Goal: Task Accomplishment & Management: Manage account settings

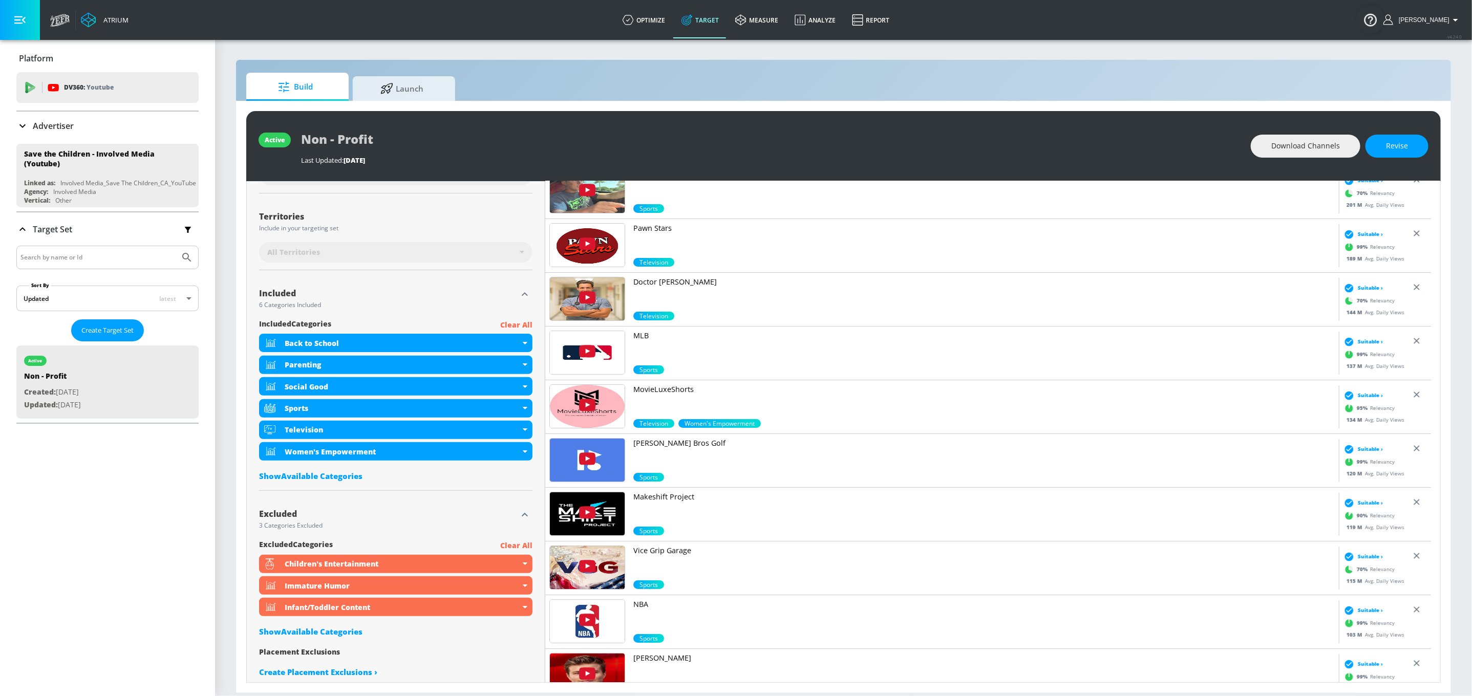
scroll to position [241, 0]
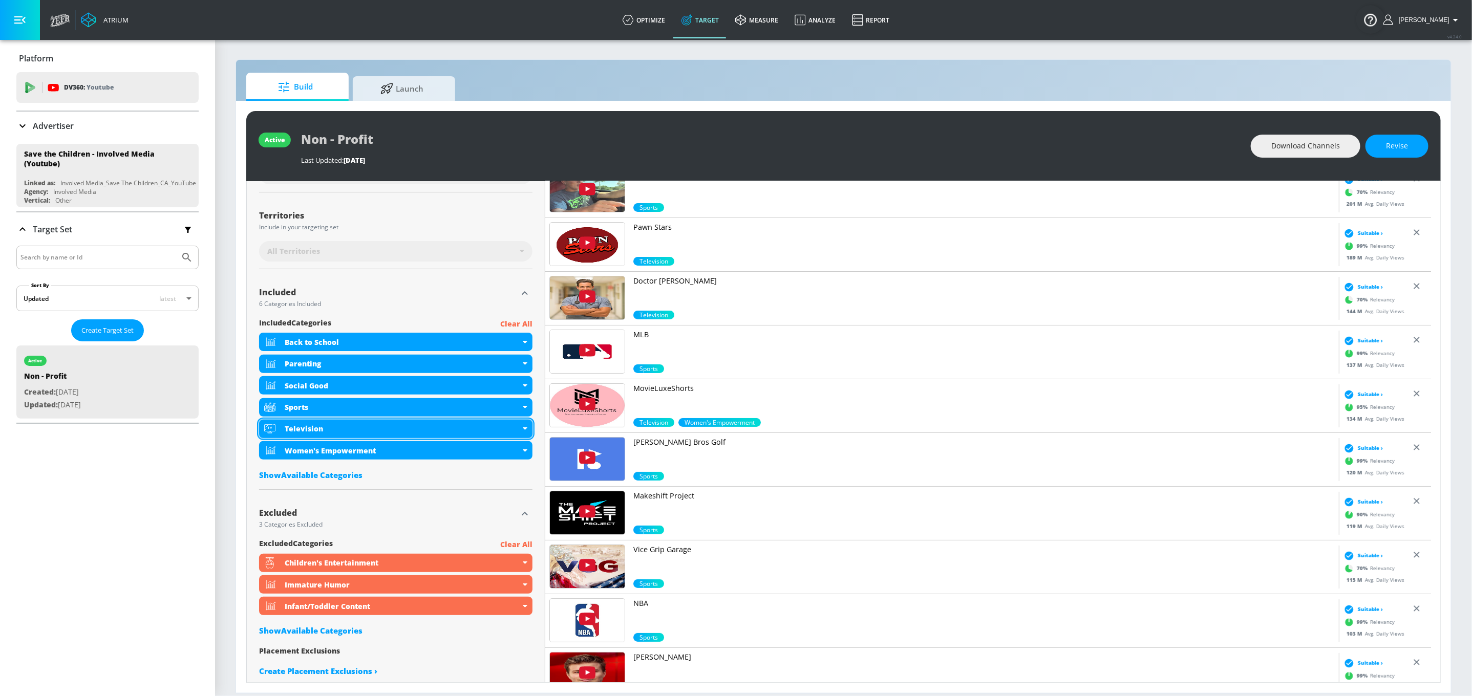
click at [522, 432] on div "Television" at bounding box center [395, 429] width 273 height 18
click at [523, 429] on icon at bounding box center [525, 428] width 5 height 3
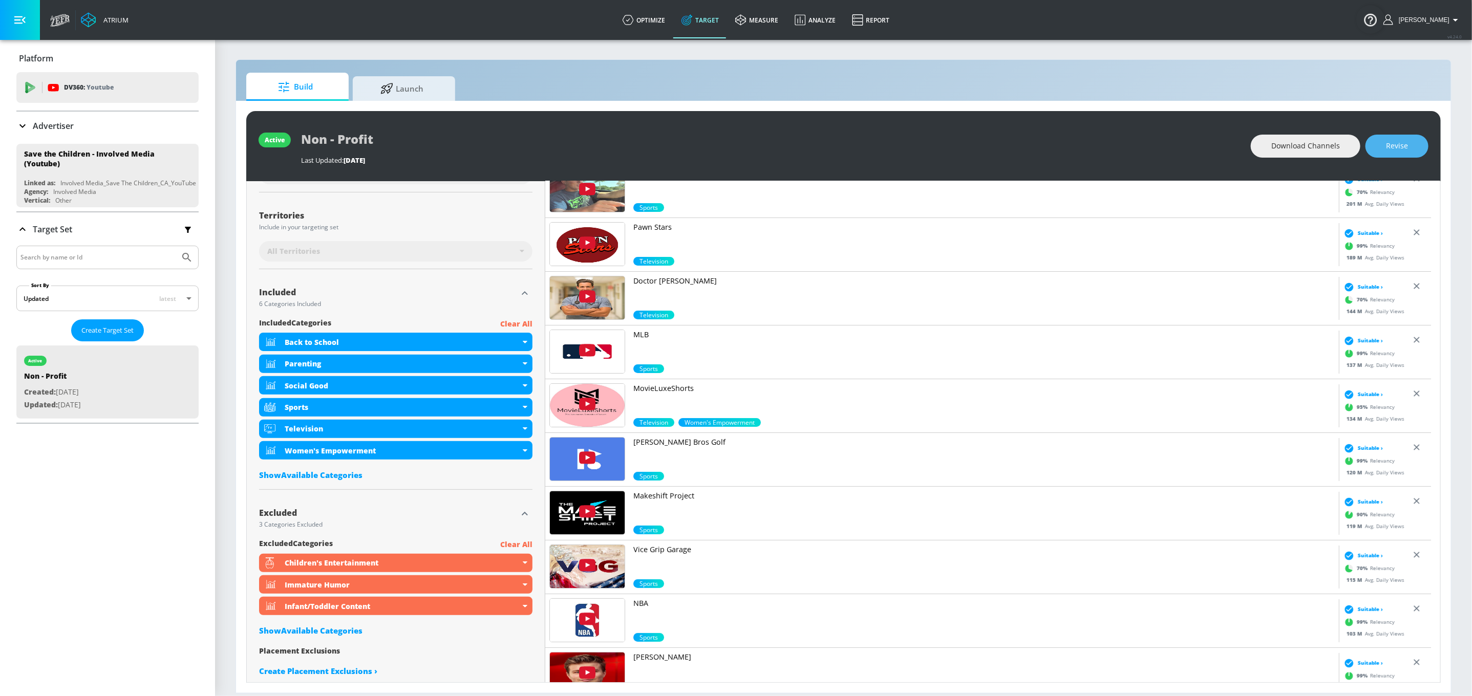
click at [1379, 148] on button "Revise" at bounding box center [1396, 146] width 63 height 23
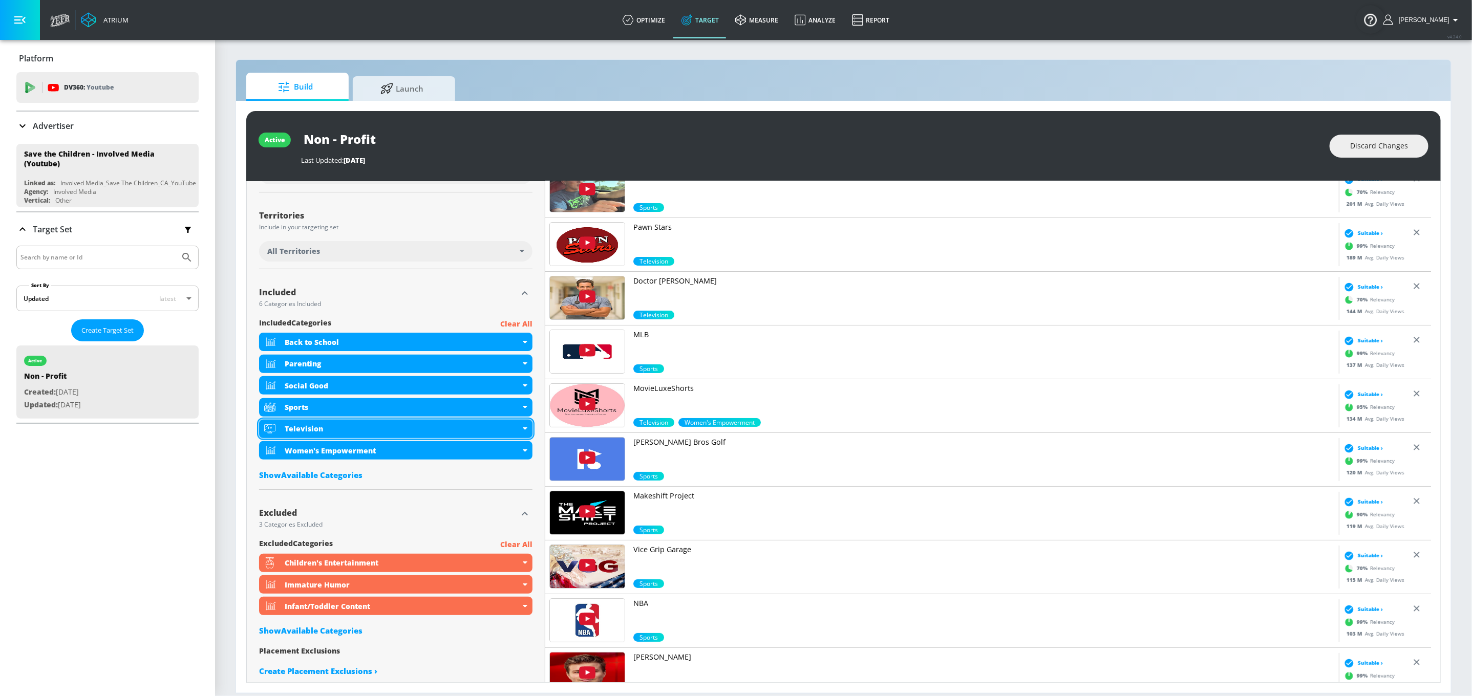
click at [523, 431] on icon at bounding box center [525, 429] width 5 height 3
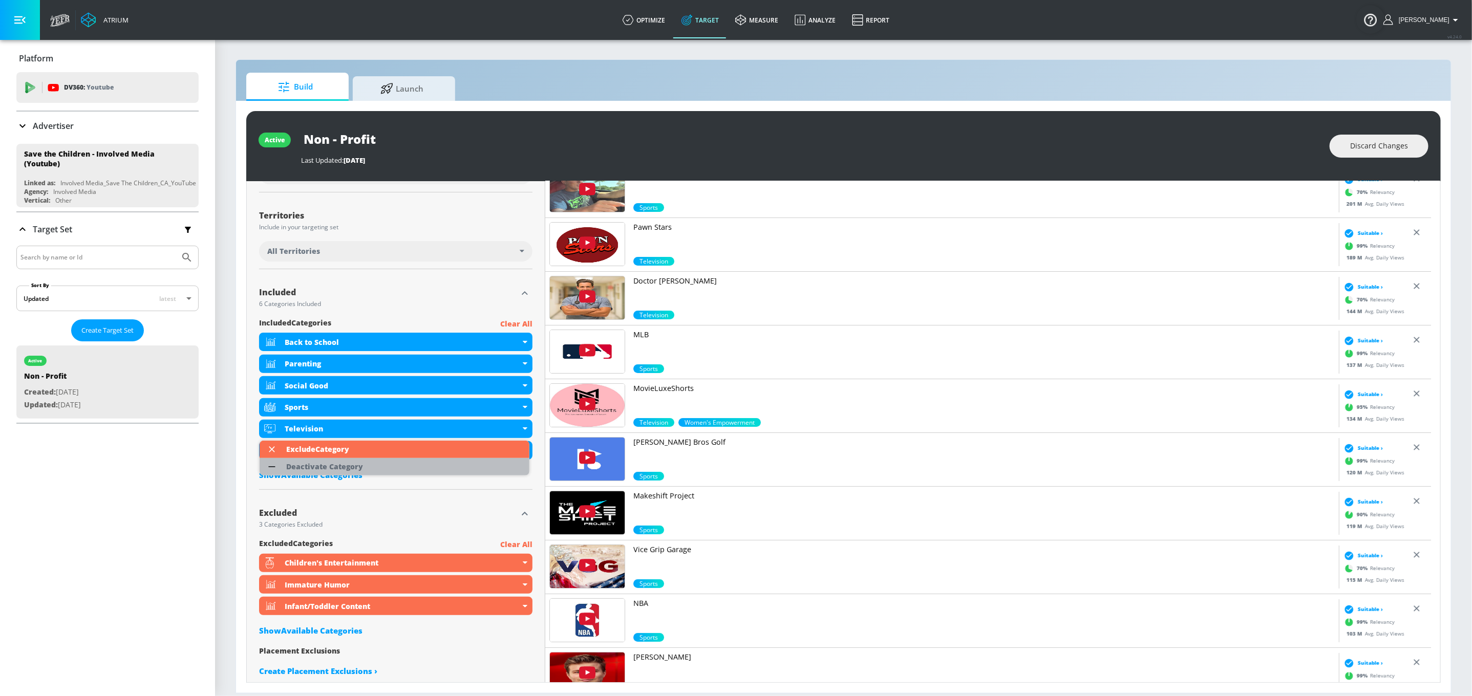
click at [385, 464] on li "Deactivate Category" at bounding box center [395, 466] width 270 height 17
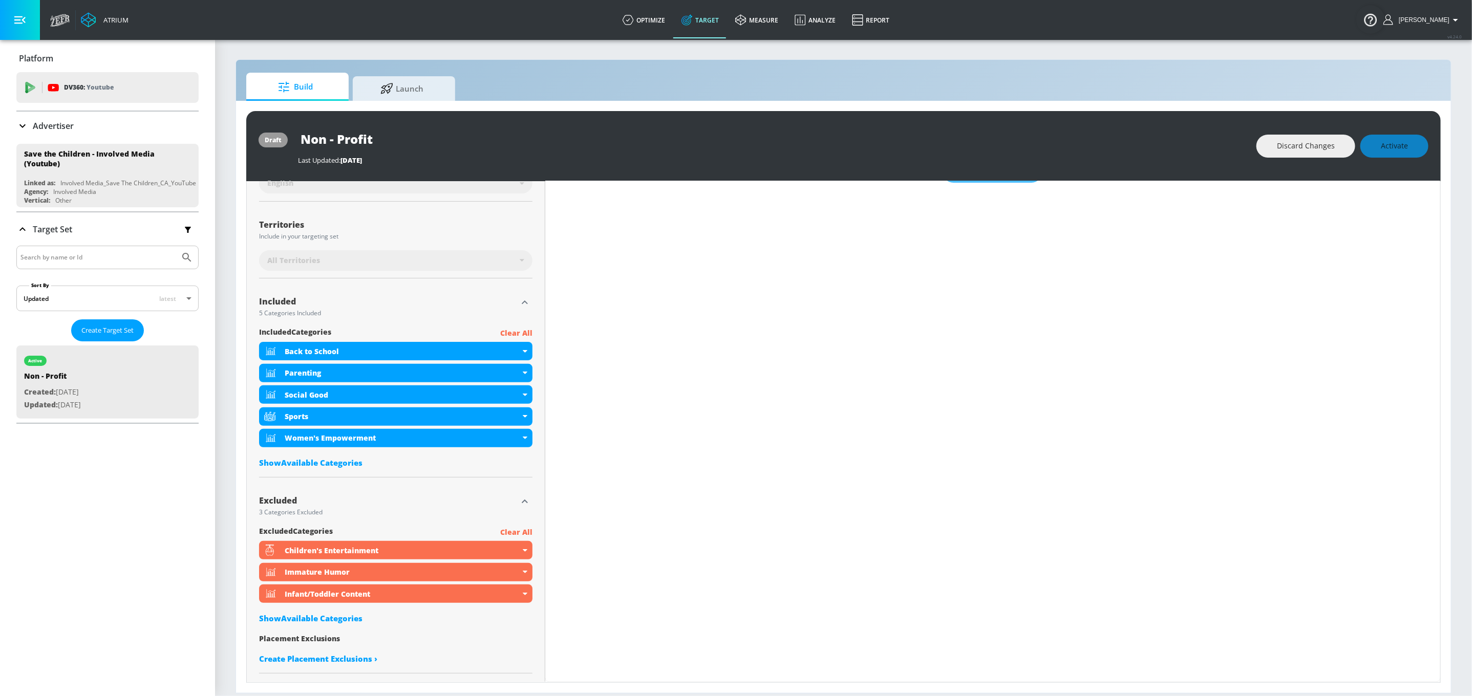
click at [339, 459] on div "Show Available Categories" at bounding box center [395, 463] width 273 height 10
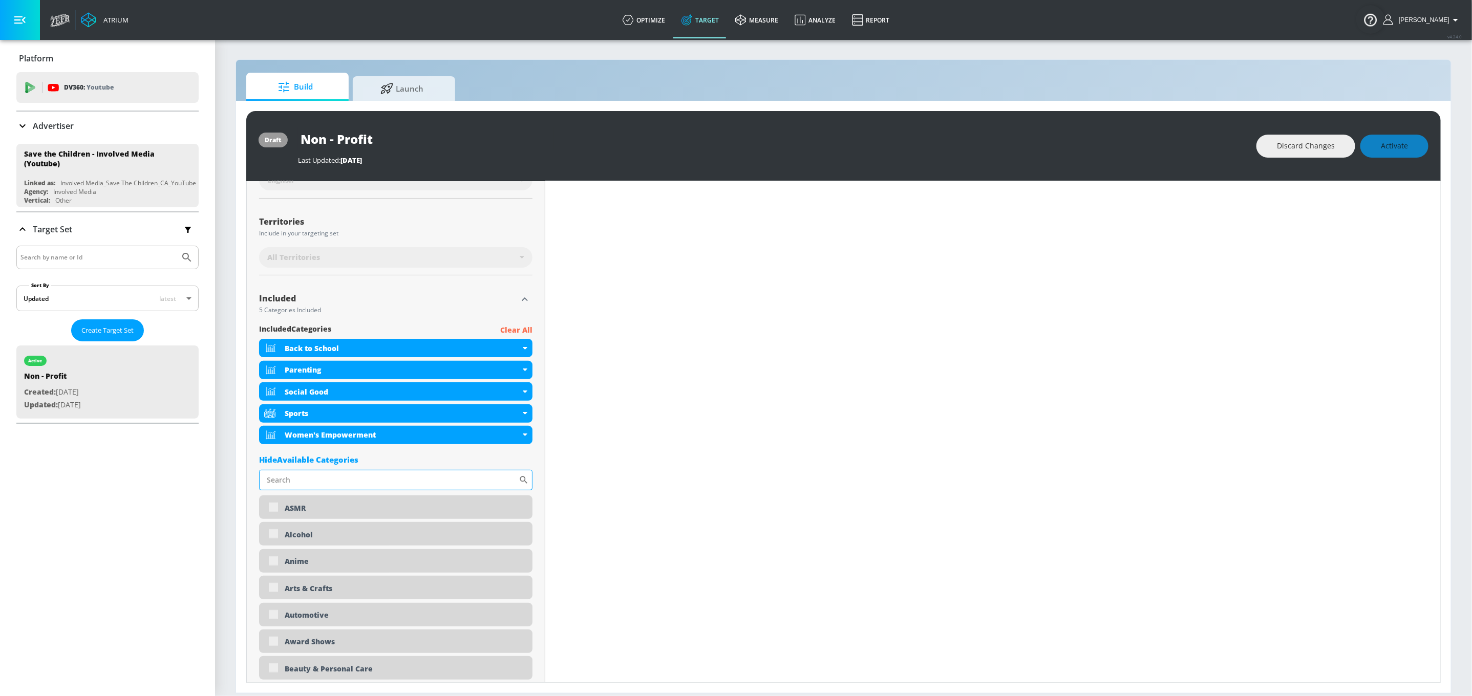
click at [343, 473] on input "Sort By" at bounding box center [389, 480] width 260 height 20
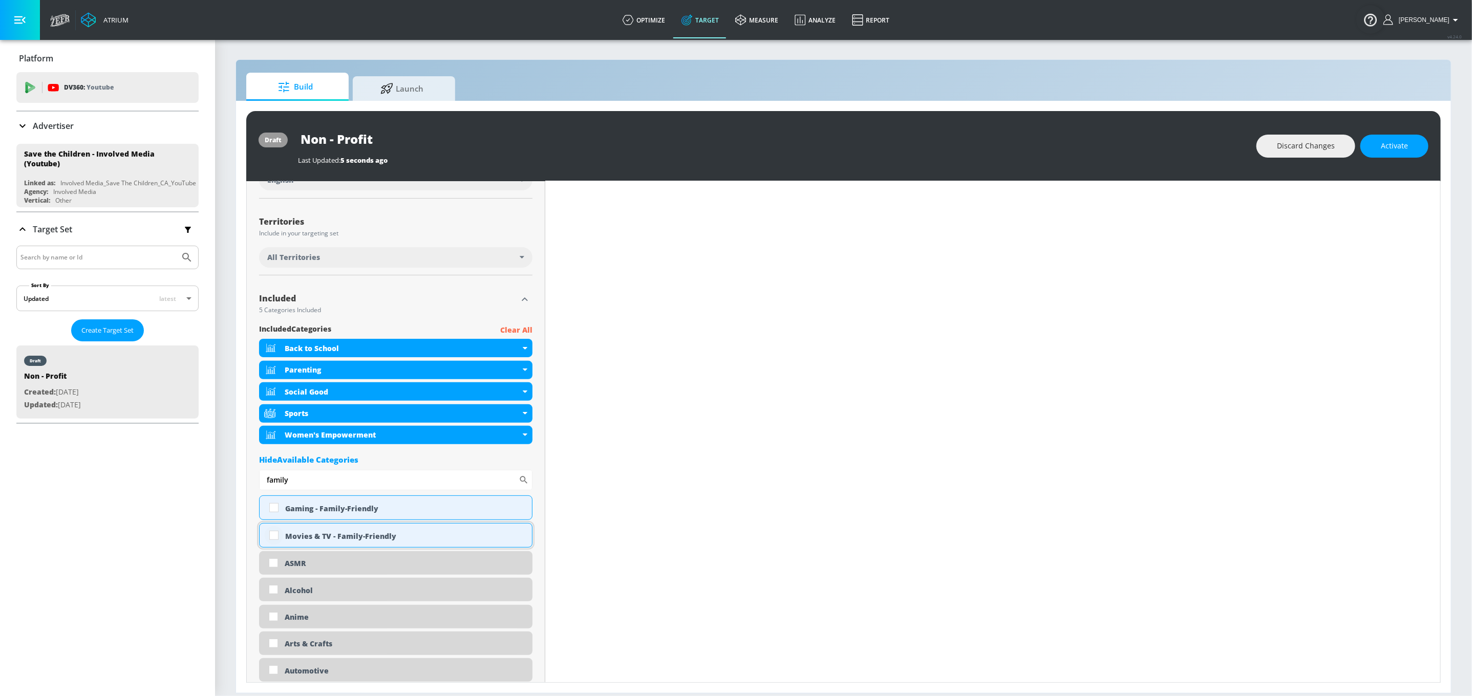
type input "family"
click at [271, 534] on input "checkbox" at bounding box center [274, 535] width 18 height 18
checkbox input "true"
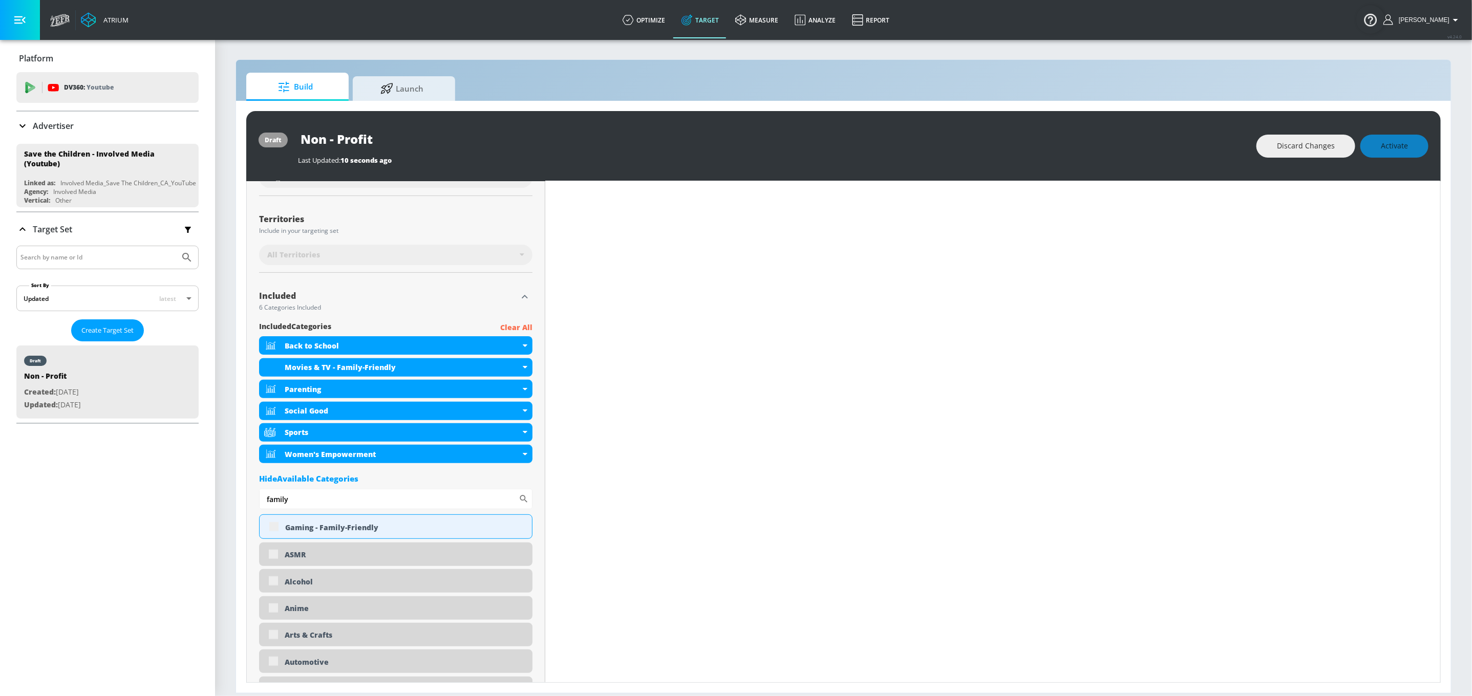
scroll to position [232, 0]
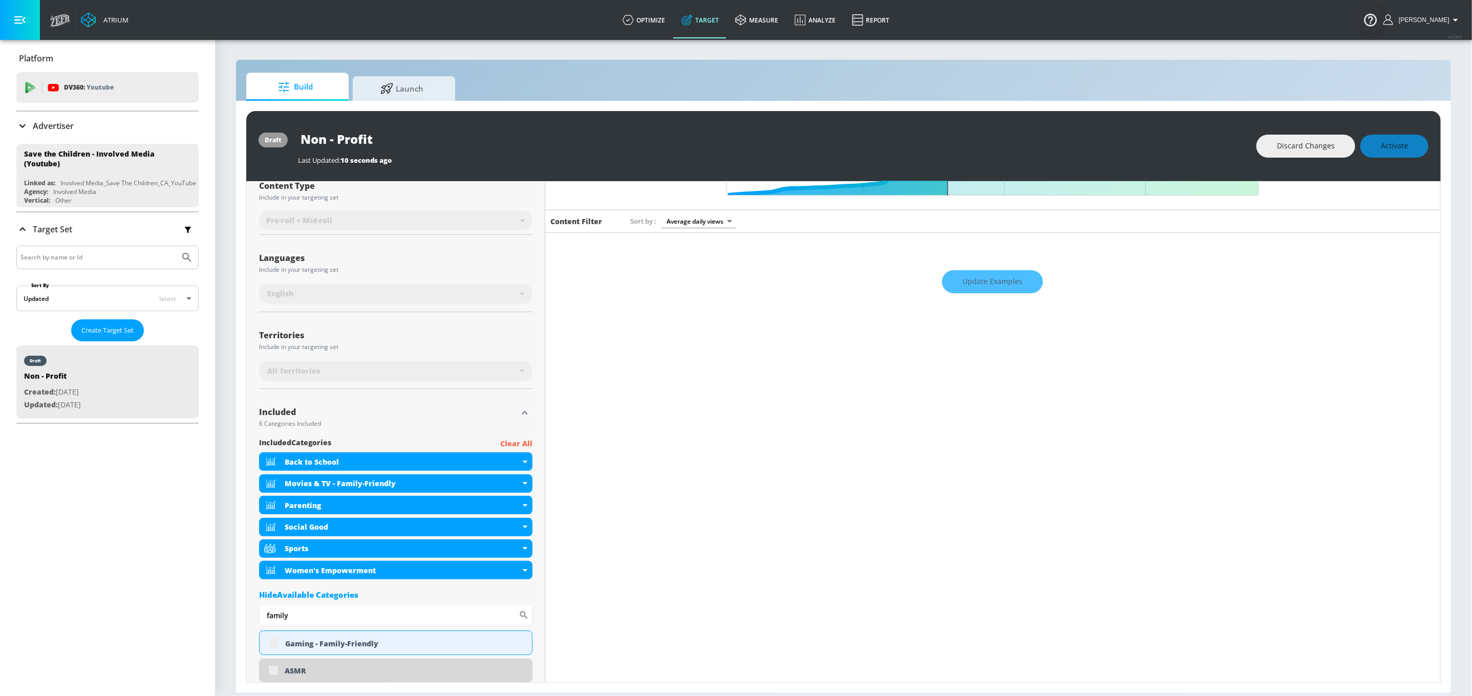
scroll to position [0, 0]
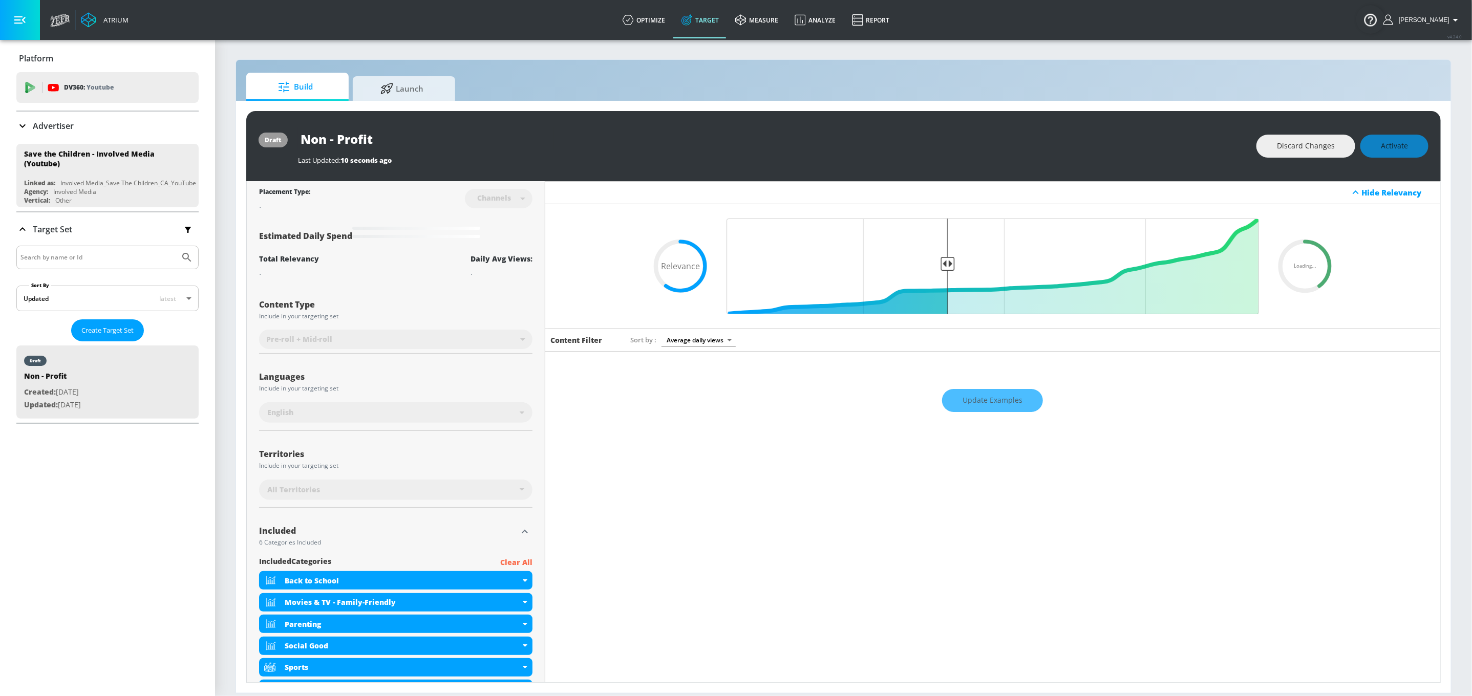
click at [983, 405] on div "Update Examples" at bounding box center [992, 401] width 895 height 36
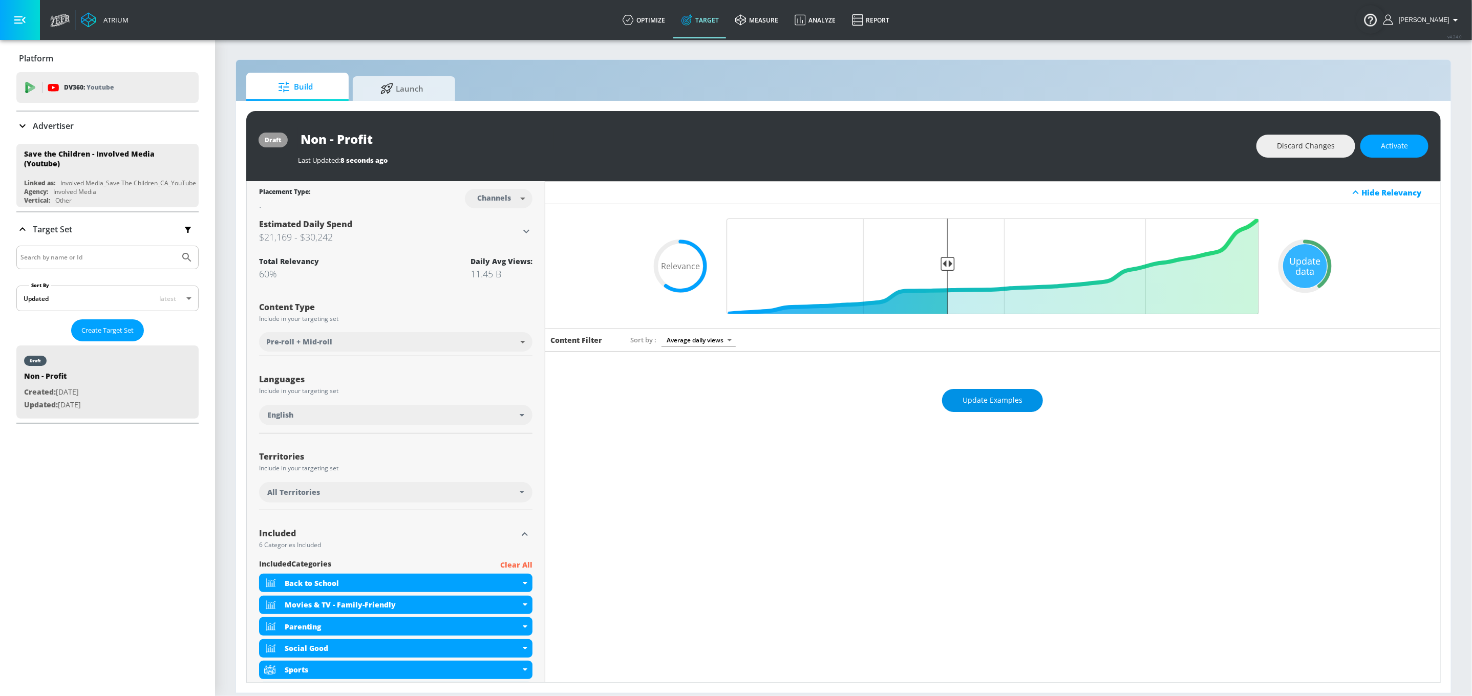
click at [986, 405] on span "Update Examples" at bounding box center [993, 400] width 60 height 13
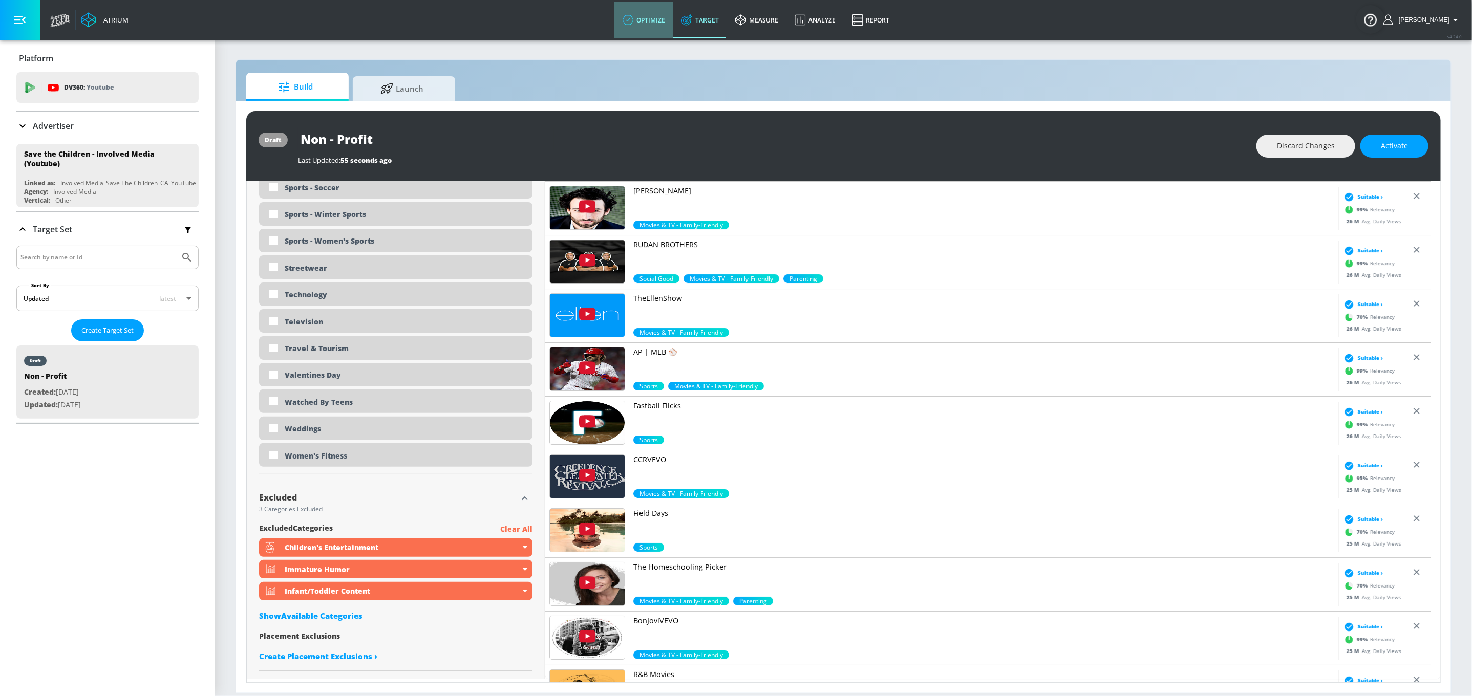
click at [670, 23] on link "optimize" at bounding box center [643, 20] width 59 height 37
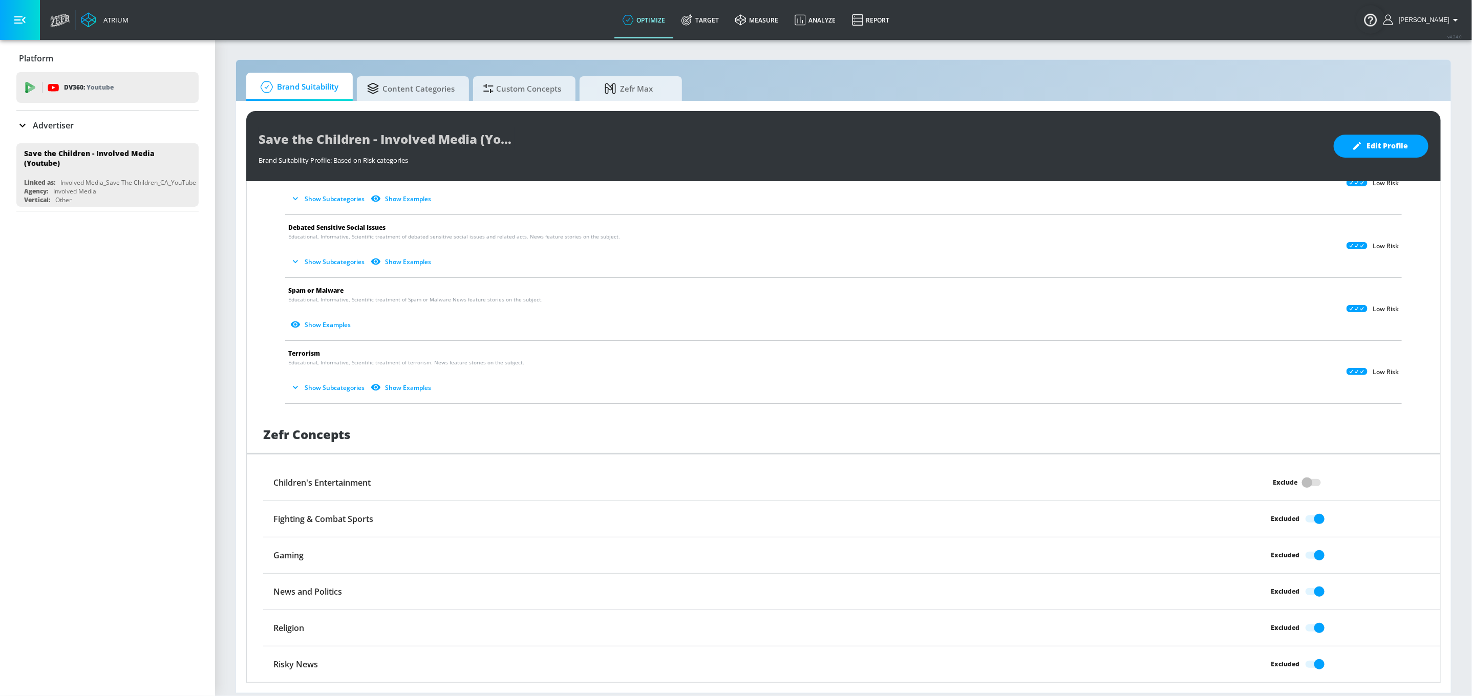
scroll to position [572, 0]
click at [1404, 153] on button "Edit Profile" at bounding box center [1381, 146] width 95 height 23
click at [1286, 488] on input "Exclude" at bounding box center [1307, 482] width 58 height 19
checkbox input "true"
drag, startPoint x: 1418, startPoint y: 152, endPoint x: 1411, endPoint y: 152, distance: 6.7
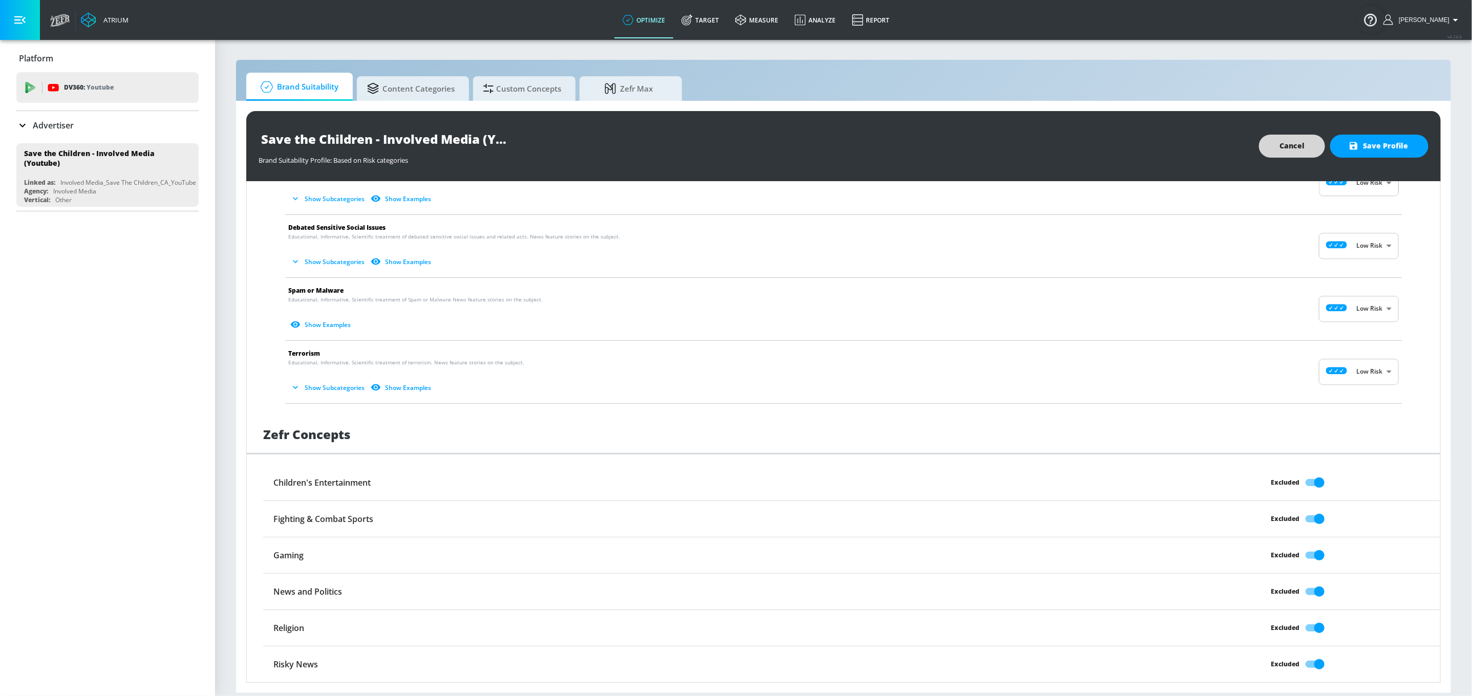
click at [1418, 152] on button "Save Profile" at bounding box center [1379, 146] width 98 height 23
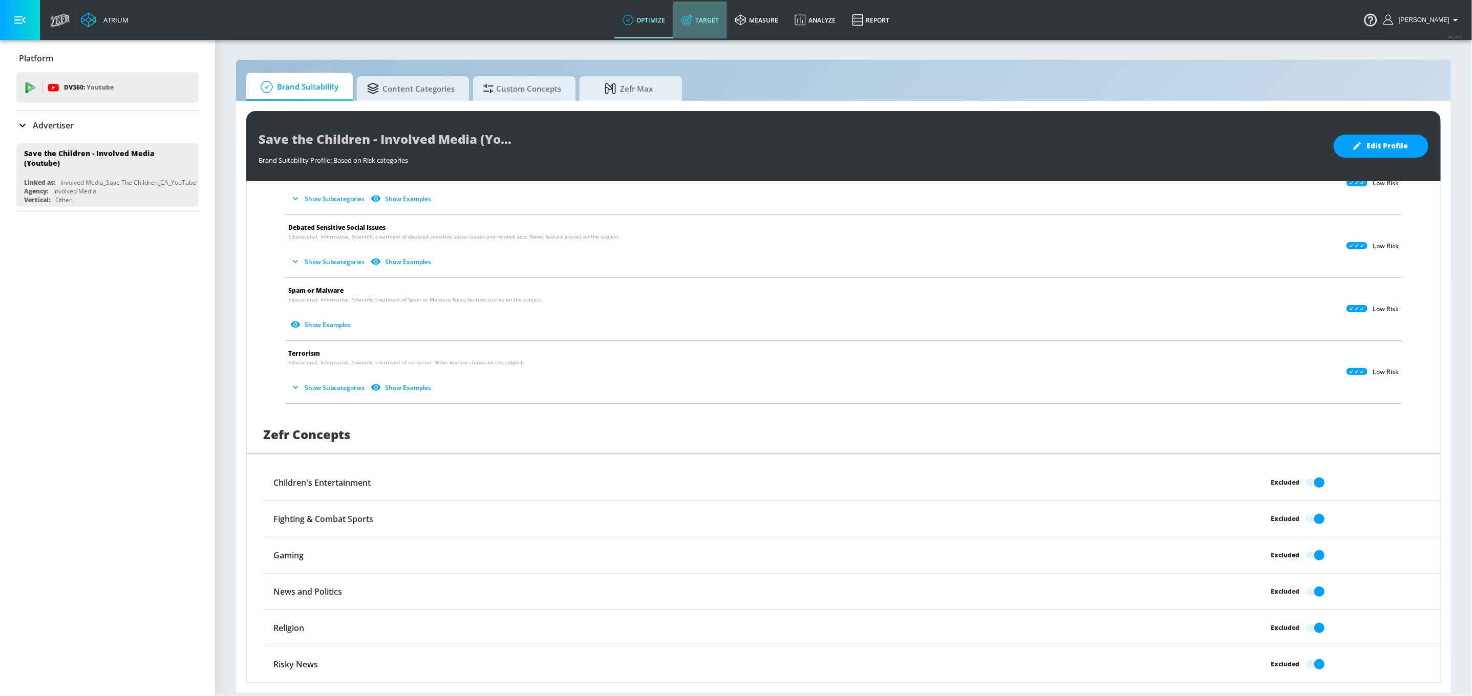
click at [725, 31] on link "Target" at bounding box center [700, 20] width 54 height 37
